Goal: Check status: Check status

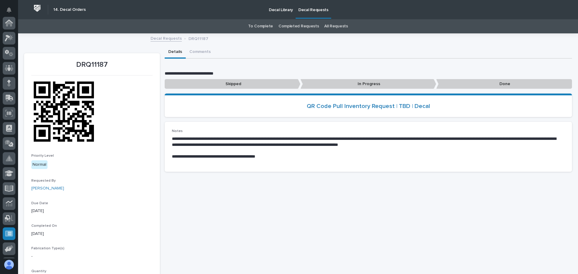
scroll to position [74, 0]
click at [355, 82] on p "In Progress" at bounding box center [369, 84] width 136 height 10
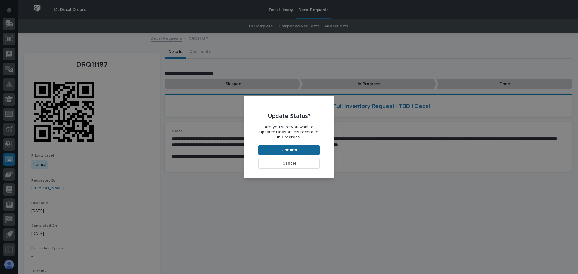
click at [295, 151] on span "Confirm" at bounding box center [289, 150] width 15 height 5
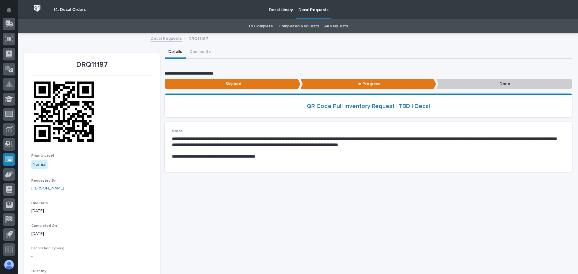
click at [167, 41] on link "Decal Requests" at bounding box center [166, 38] width 31 height 7
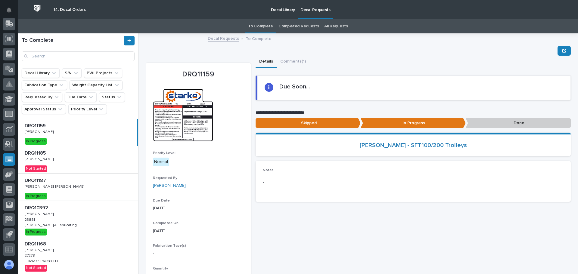
scroll to position [30, 0]
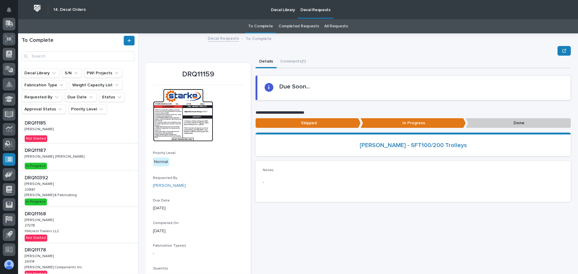
click at [74, 174] on div "DRQ10392 DRQ10392 [PERSON_NAME] [PERSON_NAME] 23881 23881 [PERSON_NAME] & Fabri…" at bounding box center [78, 189] width 120 height 36
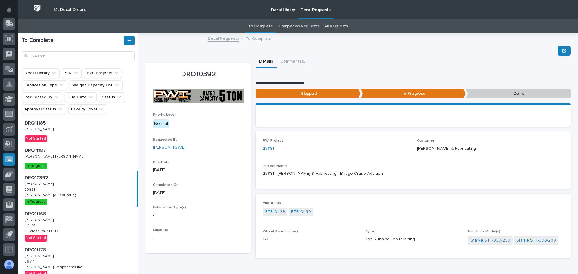
click at [79, 220] on div "DRQ11168 DRQ11168 [PERSON_NAME] [PERSON_NAME] 27278 27278 Hillcrest Trailers LL…" at bounding box center [78, 225] width 120 height 36
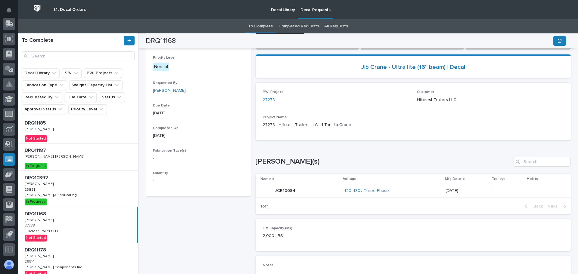
scroll to position [19, 0]
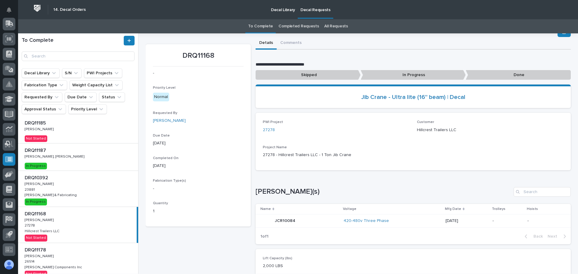
click at [408, 74] on p "In Progress" at bounding box center [413, 75] width 105 height 10
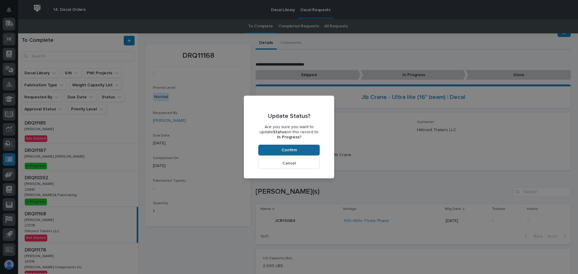
click at [279, 146] on button "Confirm" at bounding box center [288, 150] width 61 height 11
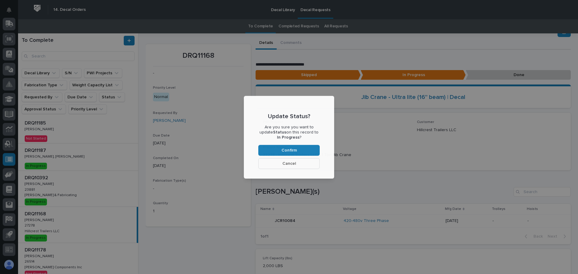
scroll to position [36, 0]
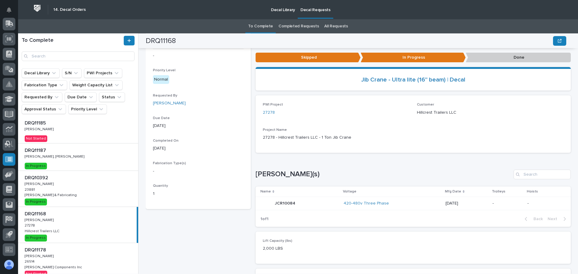
click at [504, 58] on p "Done" at bounding box center [518, 58] width 105 height 10
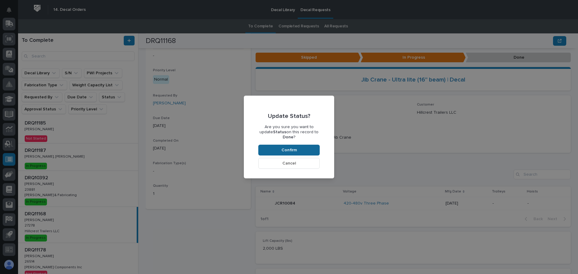
click at [300, 149] on button "Confirm" at bounding box center [288, 150] width 61 height 11
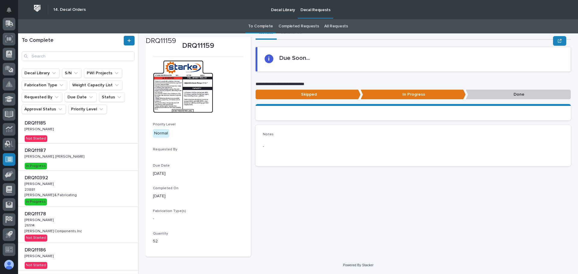
scroll to position [35, 0]
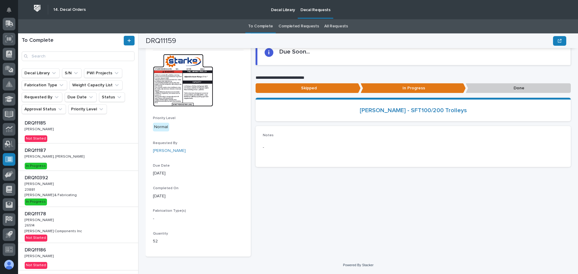
click at [87, 191] on div "DRQ10392 DRQ10392 [PERSON_NAME] [PERSON_NAME] 23881 23881 [PERSON_NAME] & Fabri…" at bounding box center [78, 189] width 120 height 36
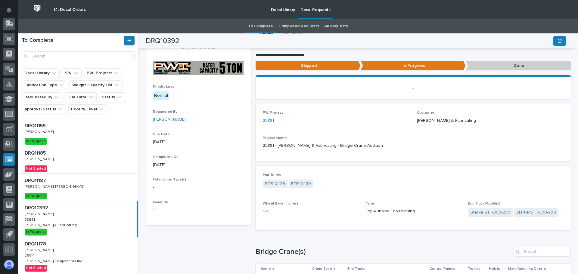
click at [67, 159] on div "DRQ11185 DRQ11185 [PERSON_NAME] [PERSON_NAME] Not Started" at bounding box center [78, 159] width 120 height 27
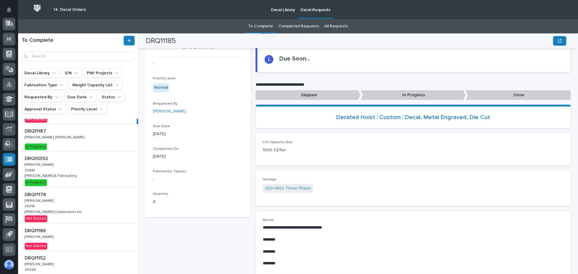
scroll to position [60, 0]
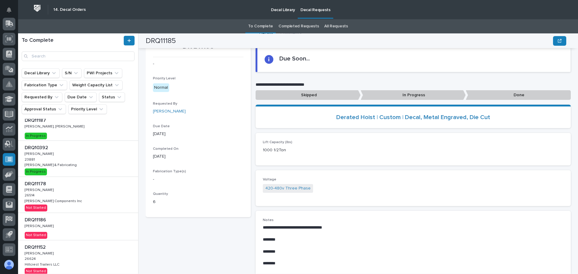
click at [79, 193] on div "DRQ11178 DRQ11178 [PERSON_NAME] [PERSON_NAME] 26514 26514 [PERSON_NAME] Compone…" at bounding box center [78, 195] width 120 height 36
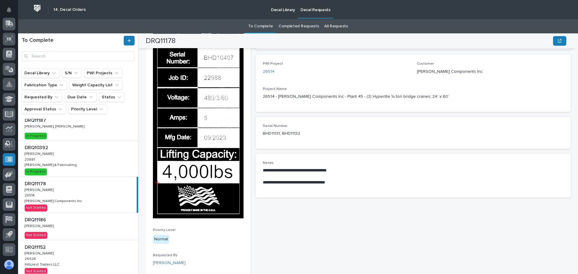
scroll to position [66, 0]
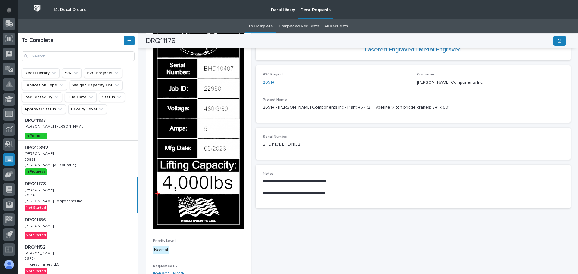
click at [89, 223] on p at bounding box center [79, 220] width 109 height 6
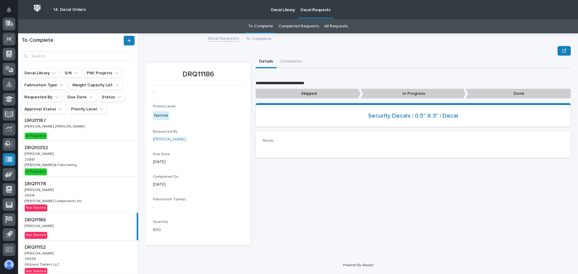
click at [108, 243] on div "DRQ11152 DRQ11152 [PERSON_NAME] [PERSON_NAME] 26624 26624 Hillcrest Trailers LL…" at bounding box center [78, 259] width 120 height 36
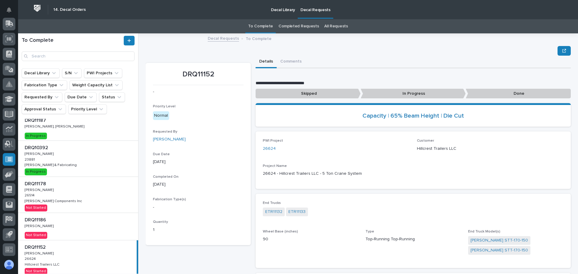
click at [71, 223] on p at bounding box center [79, 220] width 109 height 6
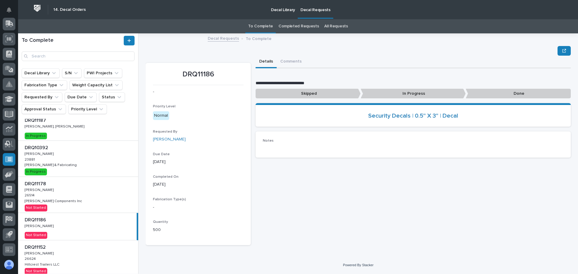
click at [488, 94] on p "Done" at bounding box center [518, 94] width 105 height 10
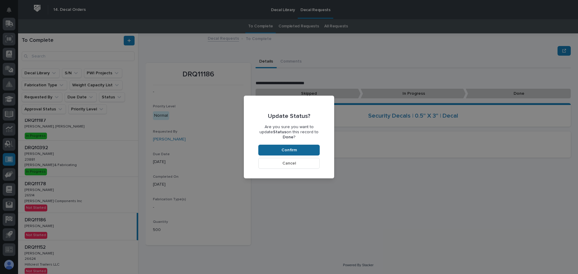
click at [283, 145] on button "Confirm" at bounding box center [288, 150] width 61 height 11
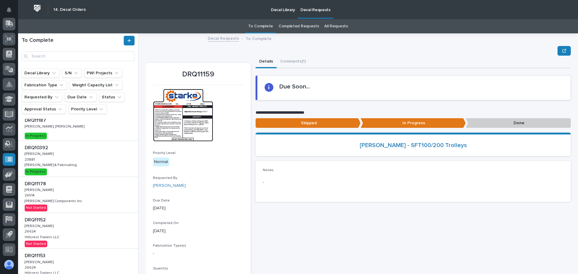
click at [96, 192] on div "DRQ11178 DRQ11178 [PERSON_NAME] [PERSON_NAME] 26514 26514 [PERSON_NAME] Compone…" at bounding box center [78, 195] width 120 height 36
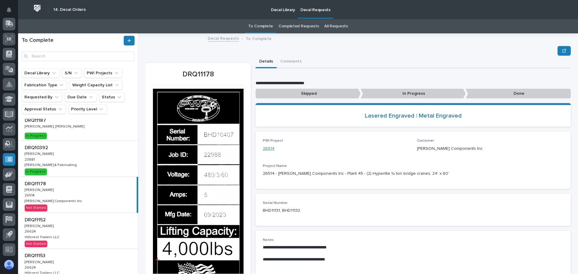
click at [265, 147] on link "26514" at bounding box center [269, 149] width 12 height 6
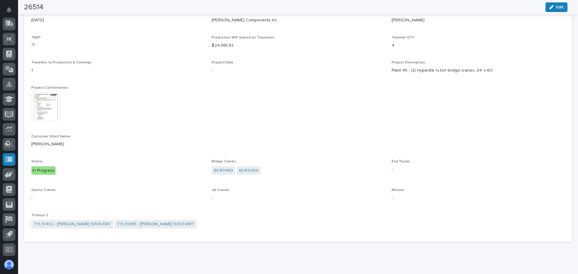
scroll to position [74, 0]
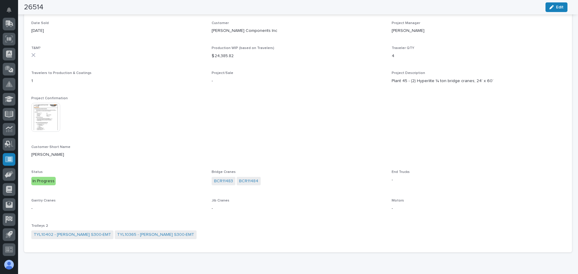
click at [39, 114] on img at bounding box center [45, 117] width 29 height 29
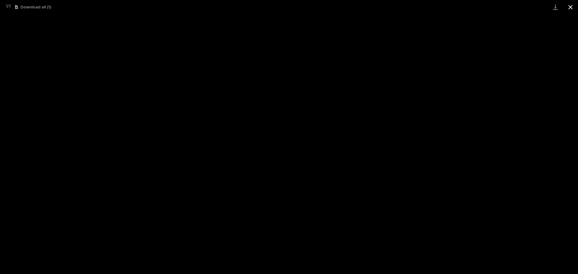
click at [571, 7] on button "Close gallery" at bounding box center [570, 7] width 15 height 14
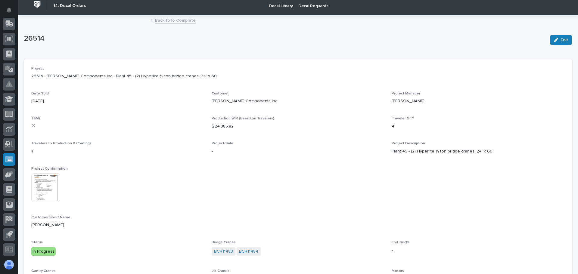
scroll to position [0, 0]
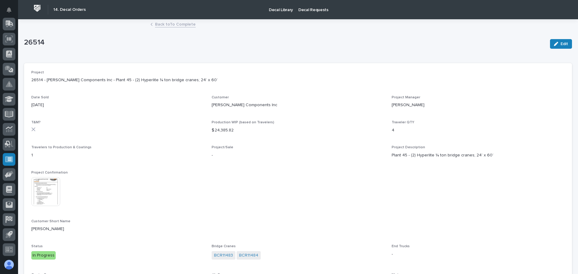
click at [165, 23] on link "Back to To Complete" at bounding box center [175, 23] width 41 height 7
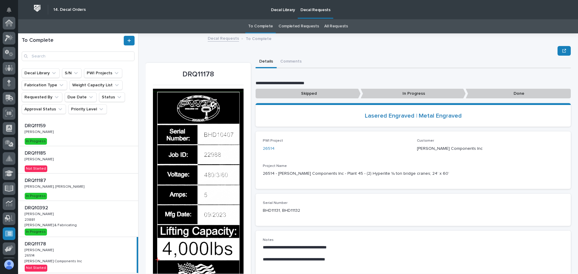
scroll to position [74, 0]
click at [281, 8] on p "Decal Library" at bounding box center [283, 6] width 24 height 13
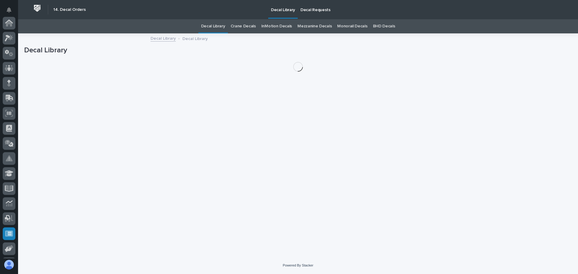
scroll to position [74, 0]
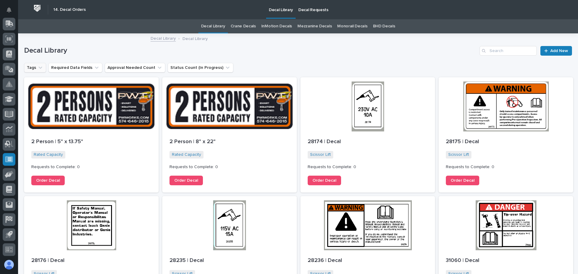
click at [40, 69] on icon "Tags" at bounding box center [40, 68] width 6 height 6
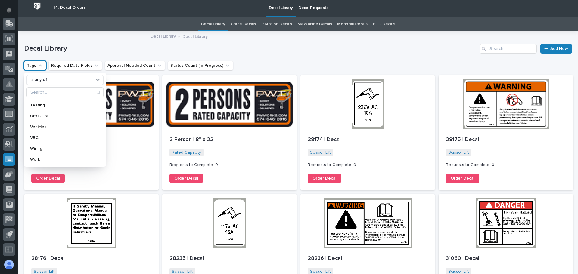
scroll to position [0, 0]
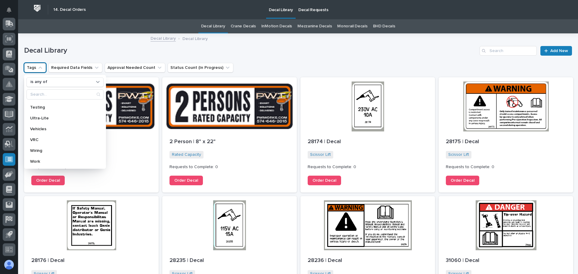
click at [42, 68] on icon "Tags" at bounding box center [40, 68] width 6 height 6
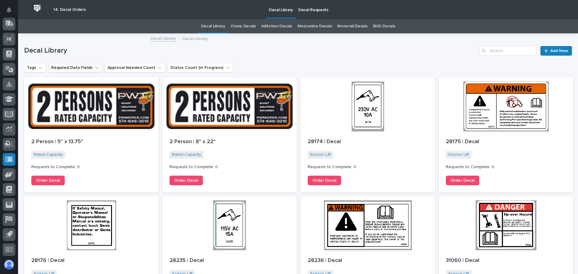
click at [95, 67] on icon "Required Data Fields" at bounding box center [97, 68] width 6 height 6
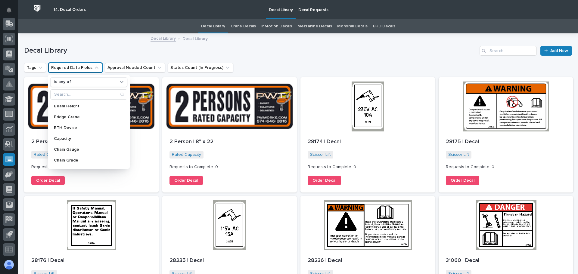
click at [95, 67] on icon "Required Data Fields" at bounding box center [97, 68] width 4 height 2
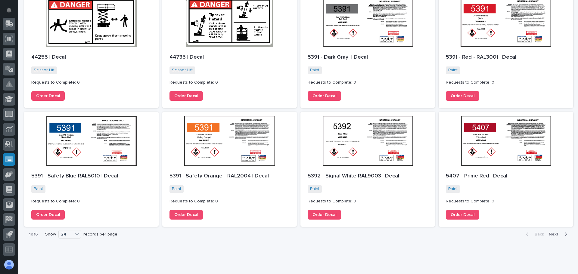
scroll to position [576, 0]
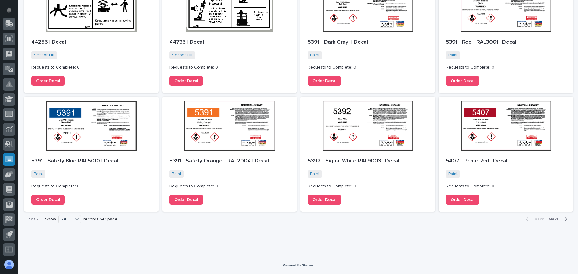
click at [550, 220] on span "Next" at bounding box center [555, 219] width 13 height 5
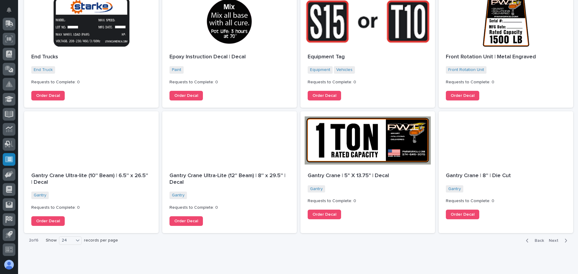
scroll to position [595, 0]
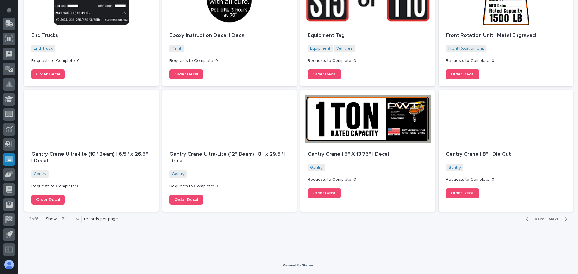
click at [565, 220] on icon "button" at bounding box center [566, 219] width 3 height 5
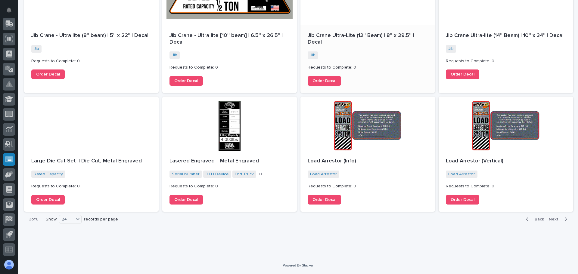
scroll to position [589, 0]
click at [230, 161] on p "Lasered Engraved | Metal Engraved" at bounding box center [230, 161] width 120 height 7
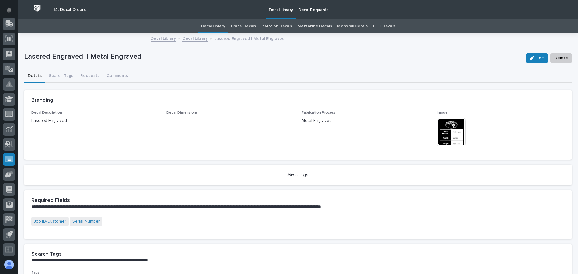
click at [442, 127] on img at bounding box center [451, 132] width 29 height 29
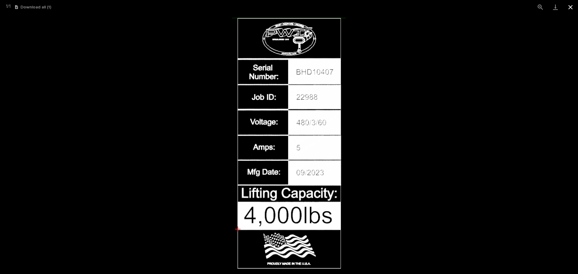
click at [569, 8] on button "Close gallery" at bounding box center [570, 7] width 15 height 14
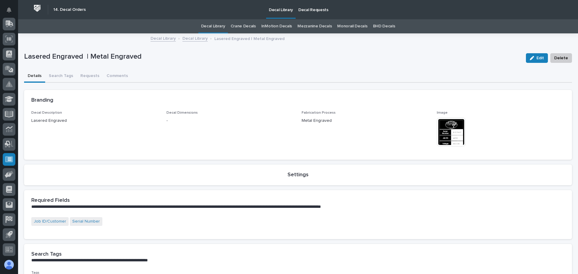
click at [316, 9] on p "Decal Requests" at bounding box center [313, 6] width 30 height 13
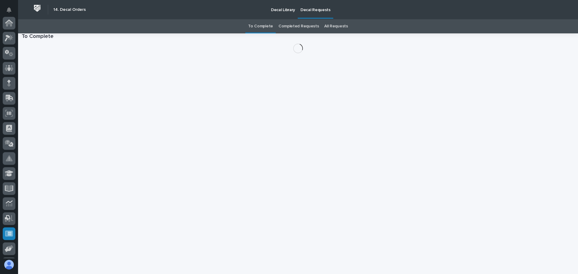
scroll to position [74, 0]
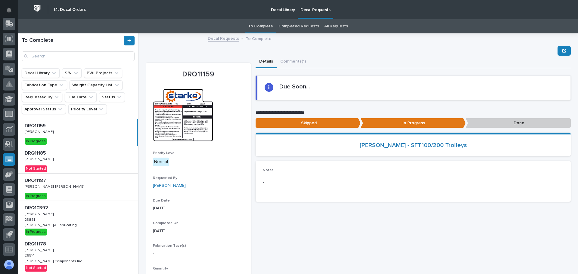
click at [75, 186] on div "DRQ11187 DRQ11187 [PERSON_NAME], [PERSON_NAME] [PERSON_NAME], [PERSON_NAME] In …" at bounding box center [78, 187] width 120 height 27
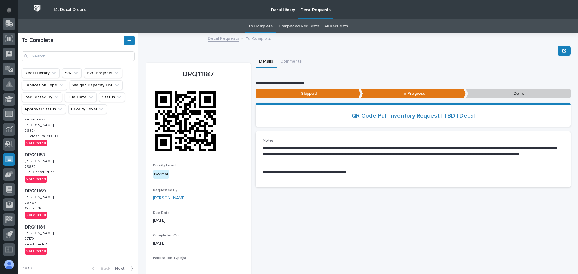
scroll to position [200, 0]
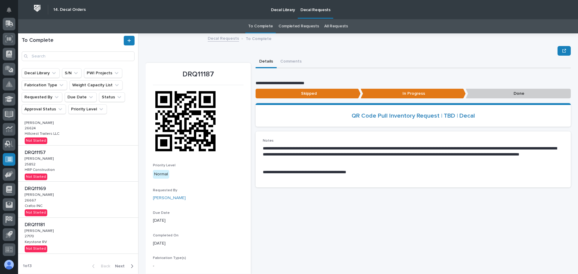
click at [120, 266] on span "Next" at bounding box center [121, 266] width 13 height 5
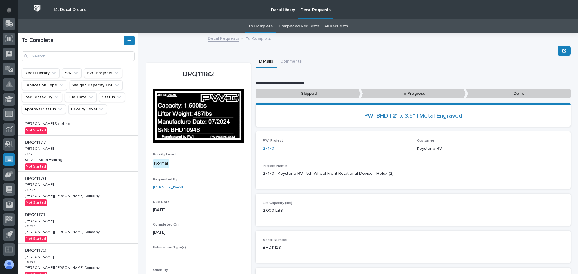
click at [107, 162] on div "DRQ11177 DRQ11177 [PERSON_NAME] [PERSON_NAME] 26179 26179 Service Steel Framing…" at bounding box center [78, 154] width 120 height 36
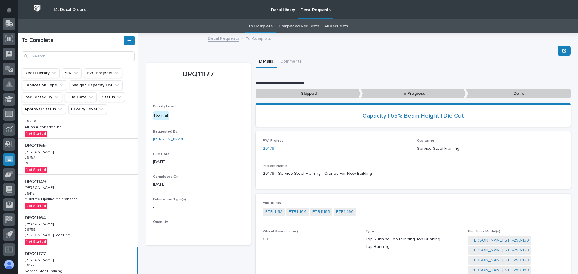
scroll to position [226, 0]
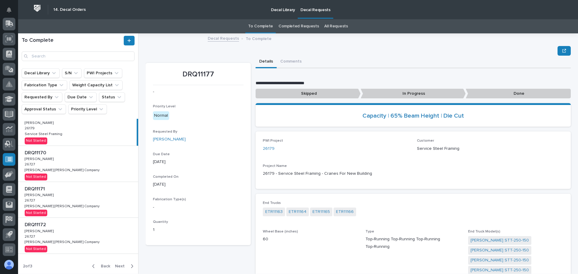
click at [92, 266] on icon "button" at bounding box center [93, 266] width 3 height 5
